Goal: Navigation & Orientation: Find specific page/section

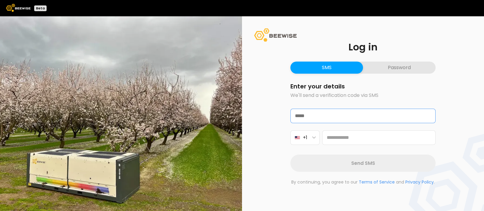
click at [326, 116] on input "text" at bounding box center [363, 116] width 145 height 14
type input "**********"
click at [315, 137] on icon "button" at bounding box center [314, 138] width 4 height 2
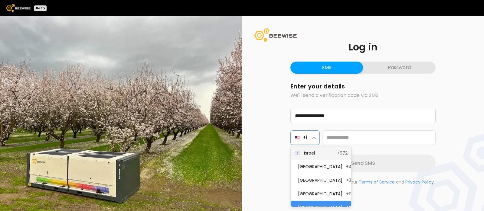
click at [309, 153] on span "Israel" at bounding box center [318, 153] width 29 height 6
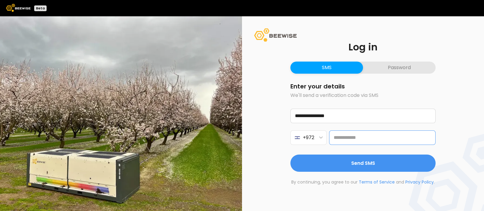
click at [363, 134] on input "tel" at bounding box center [382, 138] width 106 height 15
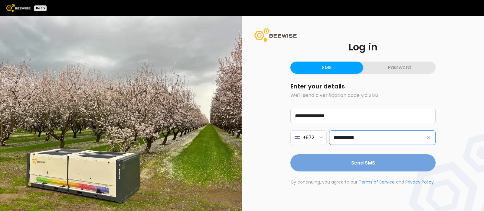
type input "**********"
click at [375, 167] on button "Send SMS" at bounding box center [362, 163] width 145 height 17
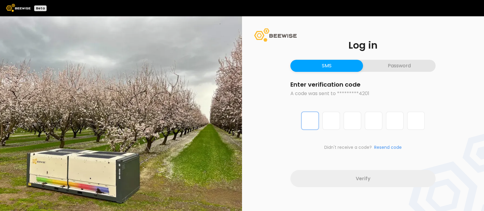
click at [305, 122] on input "Digit 1 of 6" at bounding box center [310, 121] width 18 height 18
type input "*"
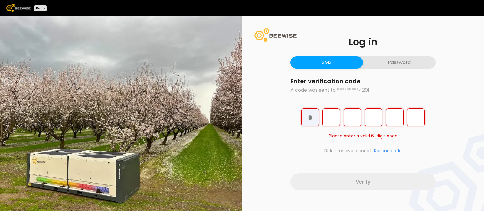
type input "*"
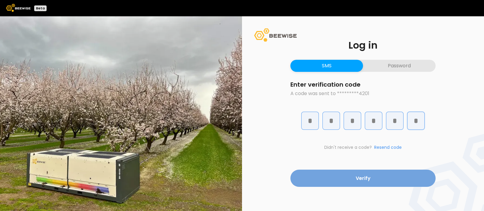
type input "*"
click at [357, 174] on button "Verify" at bounding box center [362, 178] width 145 height 17
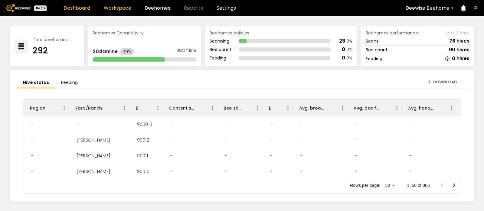
click at [116, 7] on link "Workspace" at bounding box center [118, 8] width 28 height 5
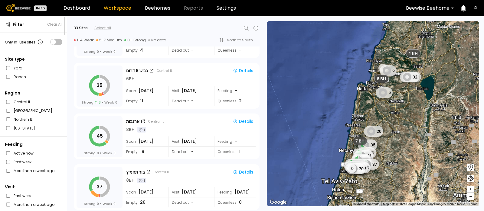
scroll to position [294, 0]
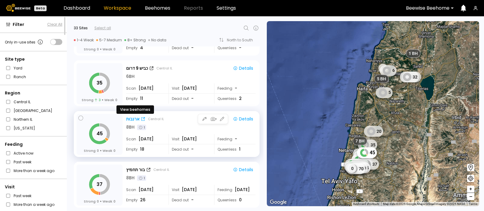
click at [132, 118] on div "ארנבות" at bounding box center [132, 119] width 13 height 6
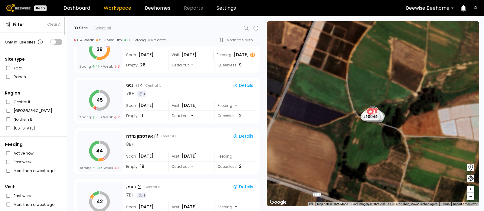
scroll to position [937, 0]
